Goal: Check status: Check status

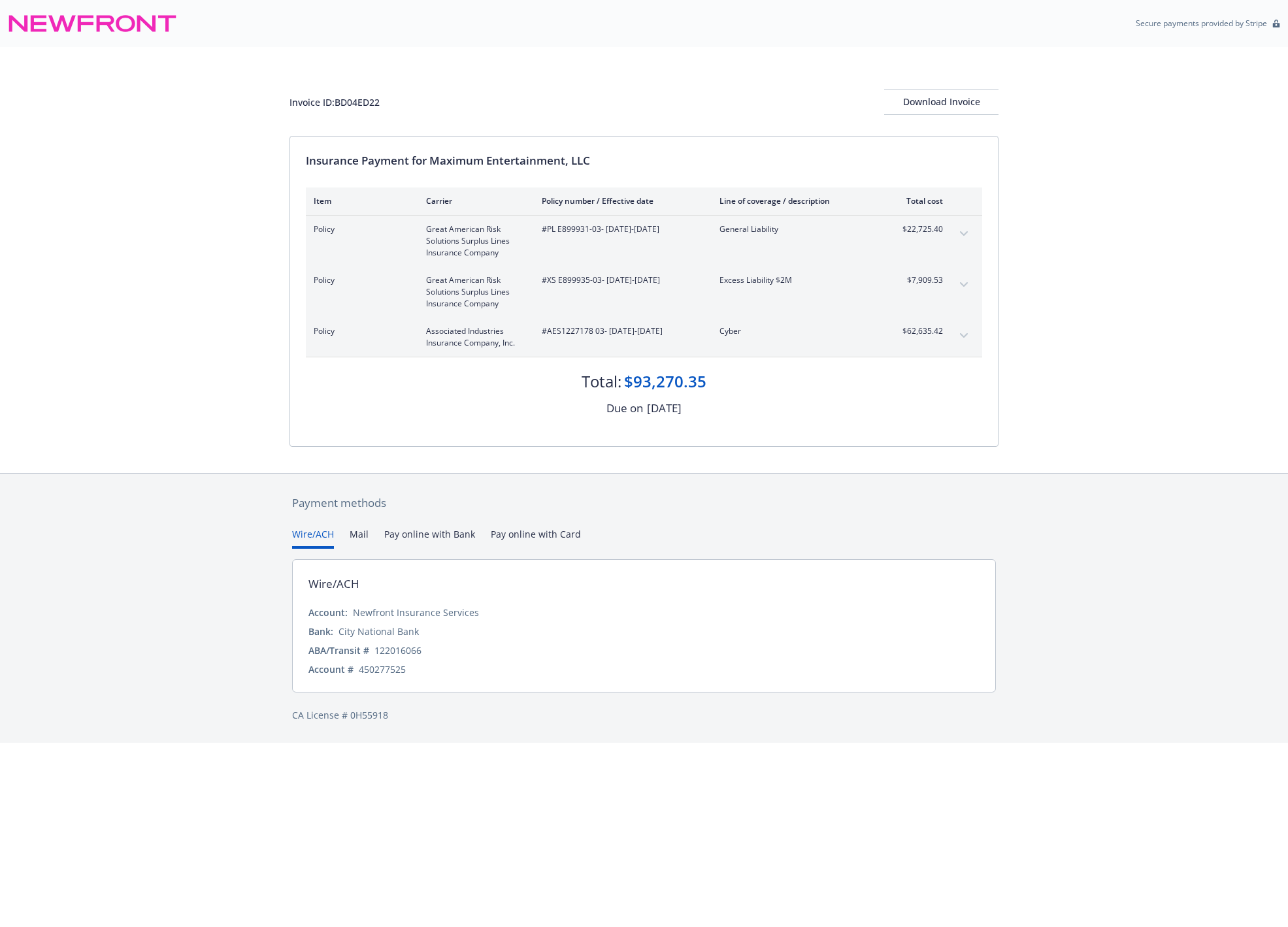
click at [962, 337] on icon "expand content" at bounding box center [964, 335] width 8 height 5
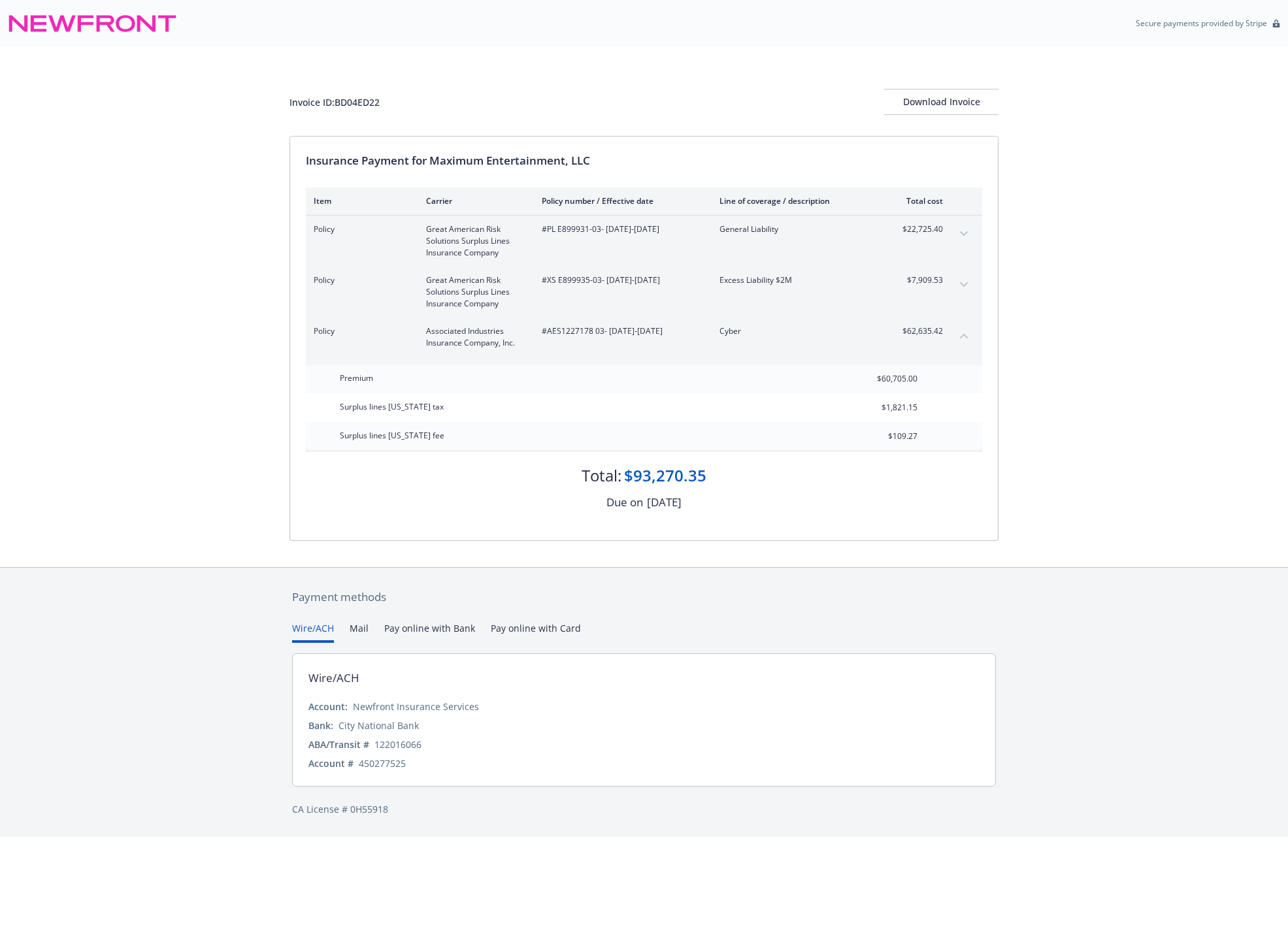
click at [963, 334] on icon "collapse content" at bounding box center [964, 336] width 8 height 5
